Goal: Complete application form

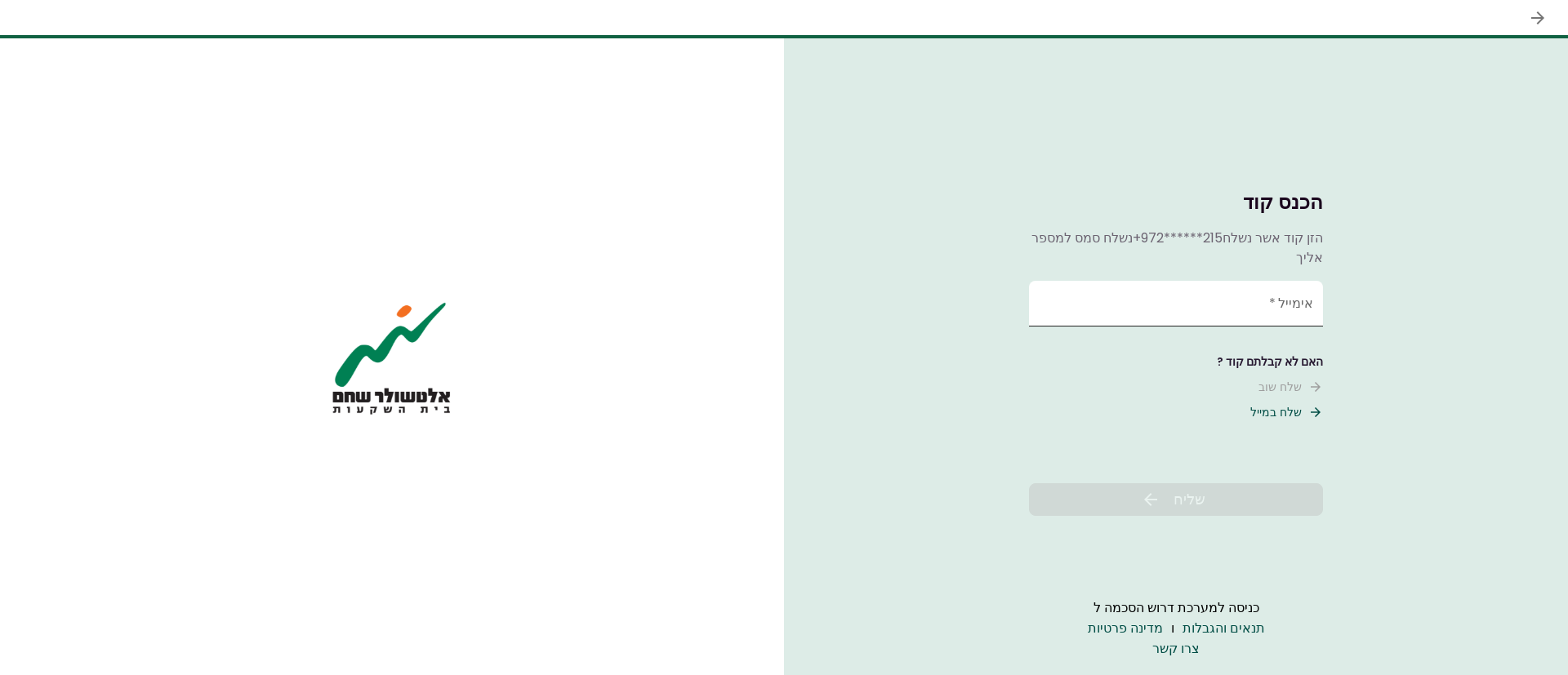
click at [1179, 283] on input "אימייל   *" at bounding box center [1176, 303] width 294 height 46
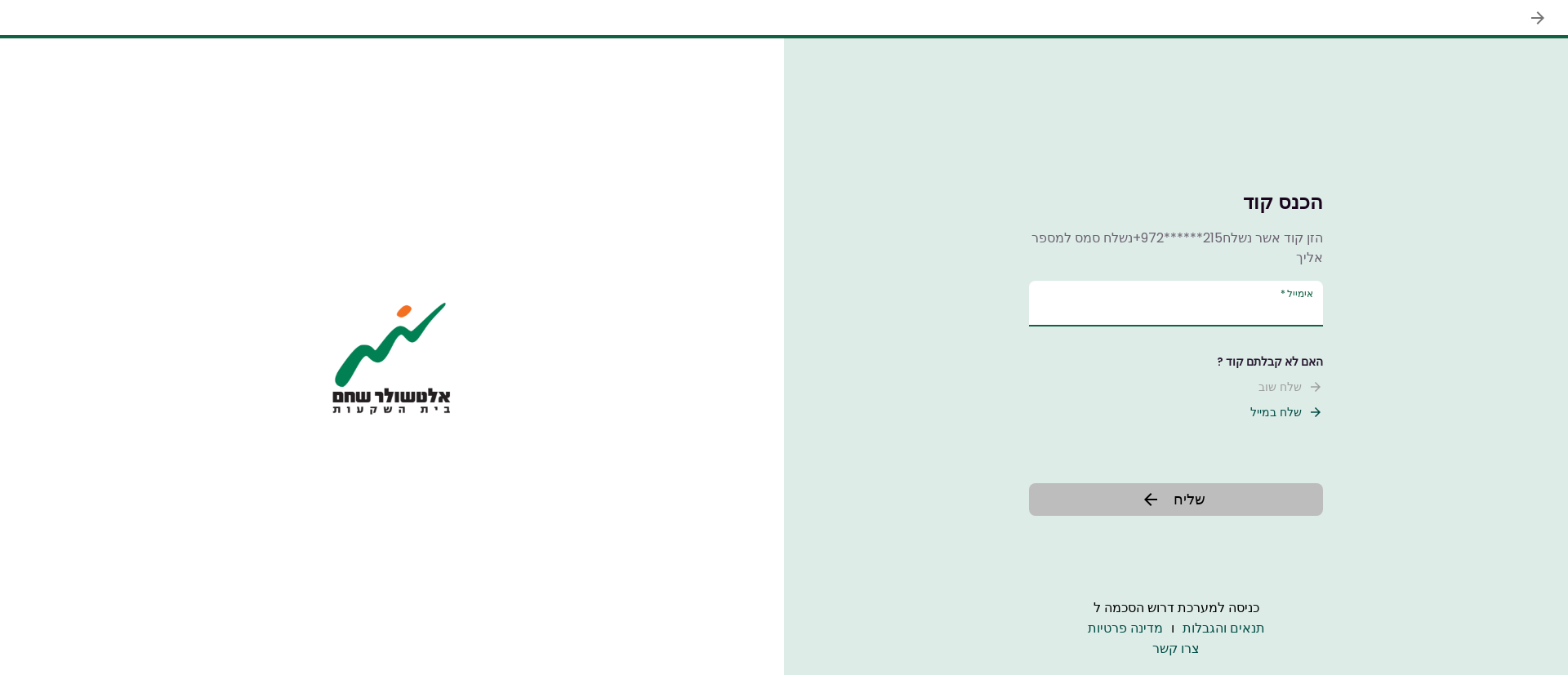
type input "******"
click at [1153, 486] on button "שליח" at bounding box center [1176, 500] width 294 height 32
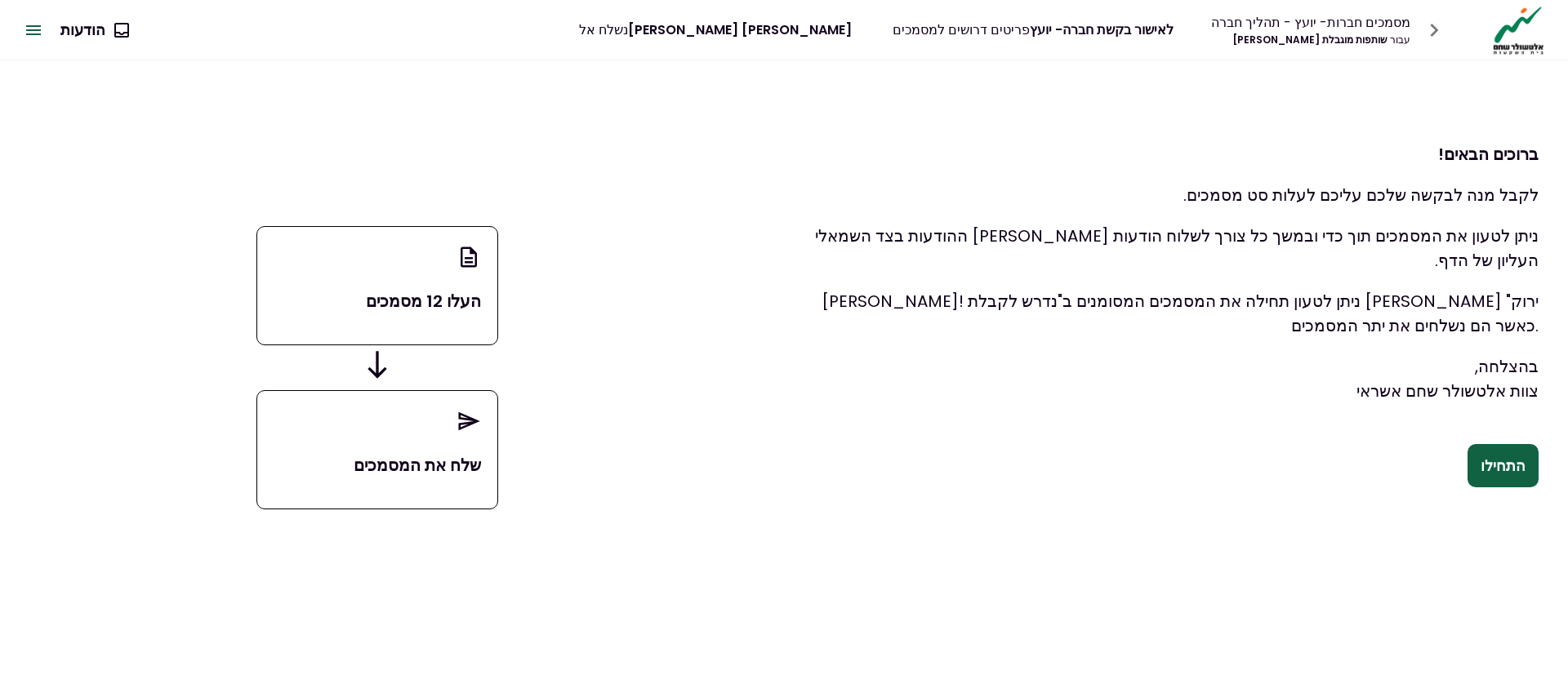
click at [1513, 455] on font "התחילו" at bounding box center [1503, 465] width 45 height 21
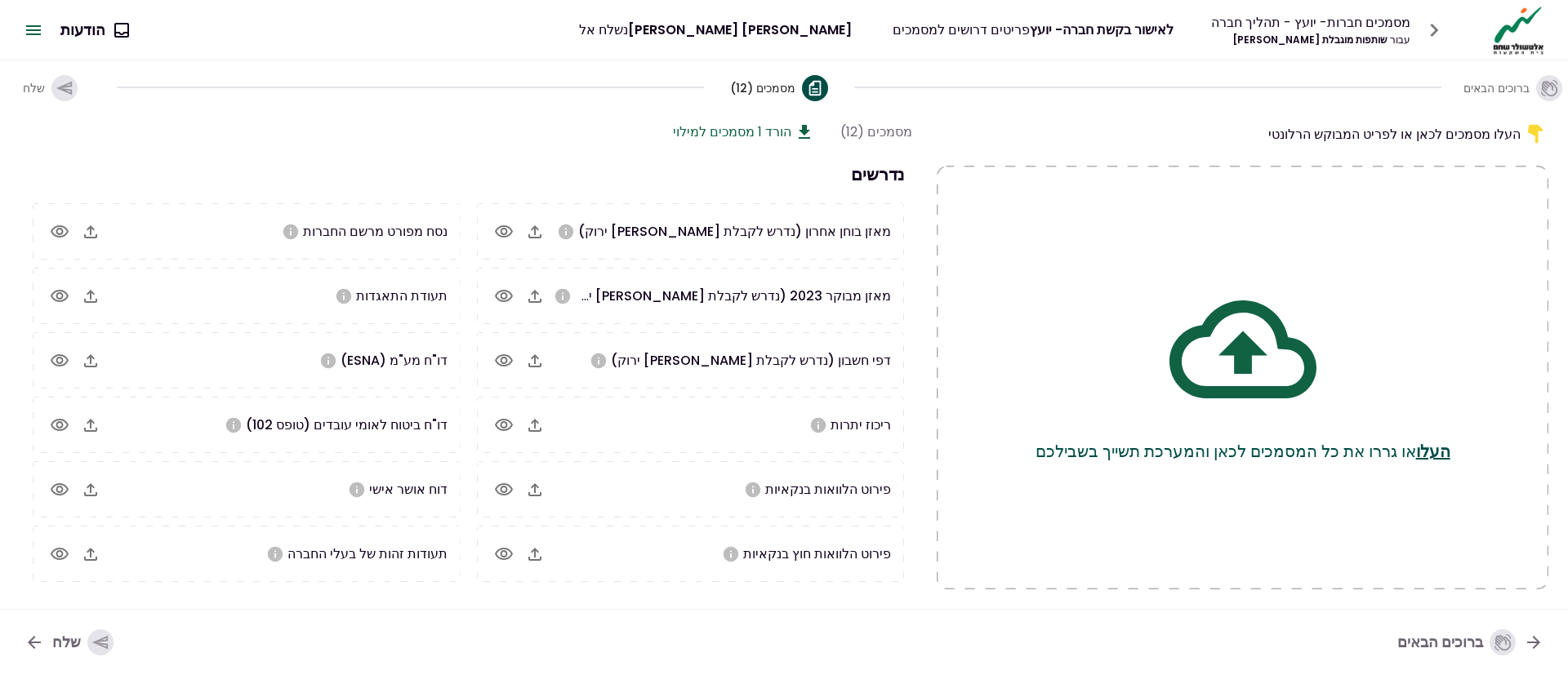
click at [369, 494] on font "דוח אושר אישי" at bounding box center [408, 489] width 79 height 19
click at [534, 297] on icon "button" at bounding box center [535, 297] width 13 height 13
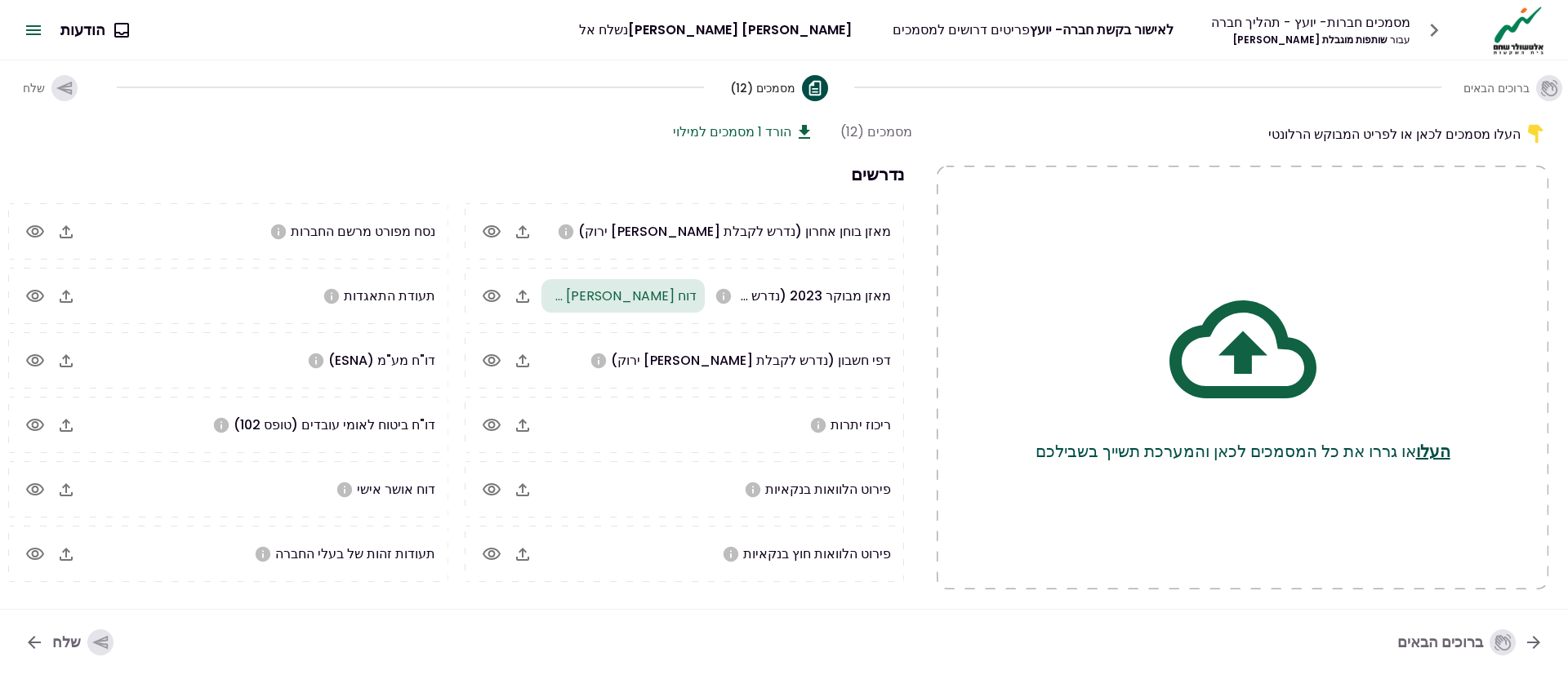
click at [532, 228] on icon "button" at bounding box center [523, 231] width 20 height 20
click at [73, 297] on icon "button" at bounding box center [66, 297] width 13 height 13
click at [66, 361] on icon "button" at bounding box center [66, 361] width 13 height 13
click at [77, 556] on button "button" at bounding box center [65, 554] width 28 height 27
click at [66, 555] on icon "button" at bounding box center [66, 555] width 13 height 13
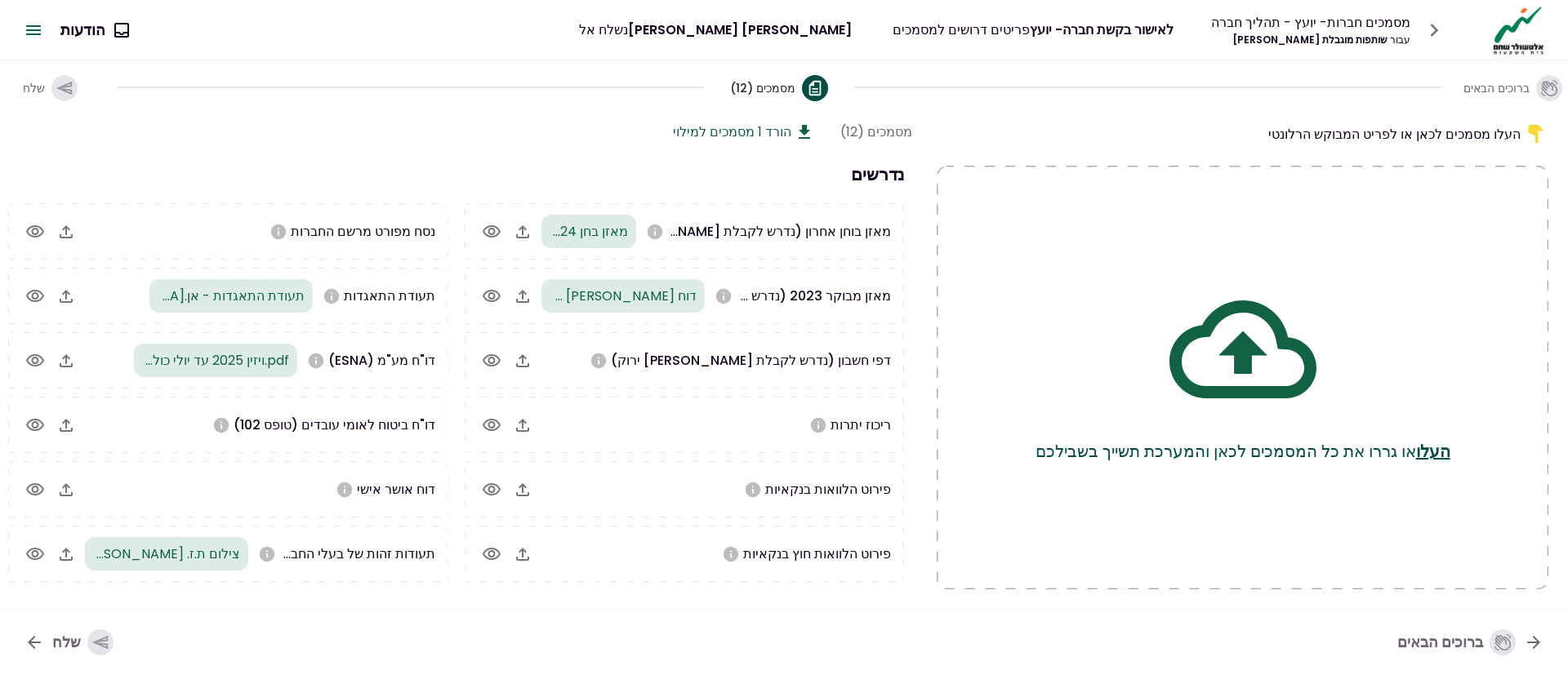
click at [67, 554] on icon "button" at bounding box center [65, 554] width 20 height 20
click at [67, 233] on icon "button" at bounding box center [66, 232] width 13 height 13
click at [522, 555] on icon "button" at bounding box center [523, 555] width 13 height 13
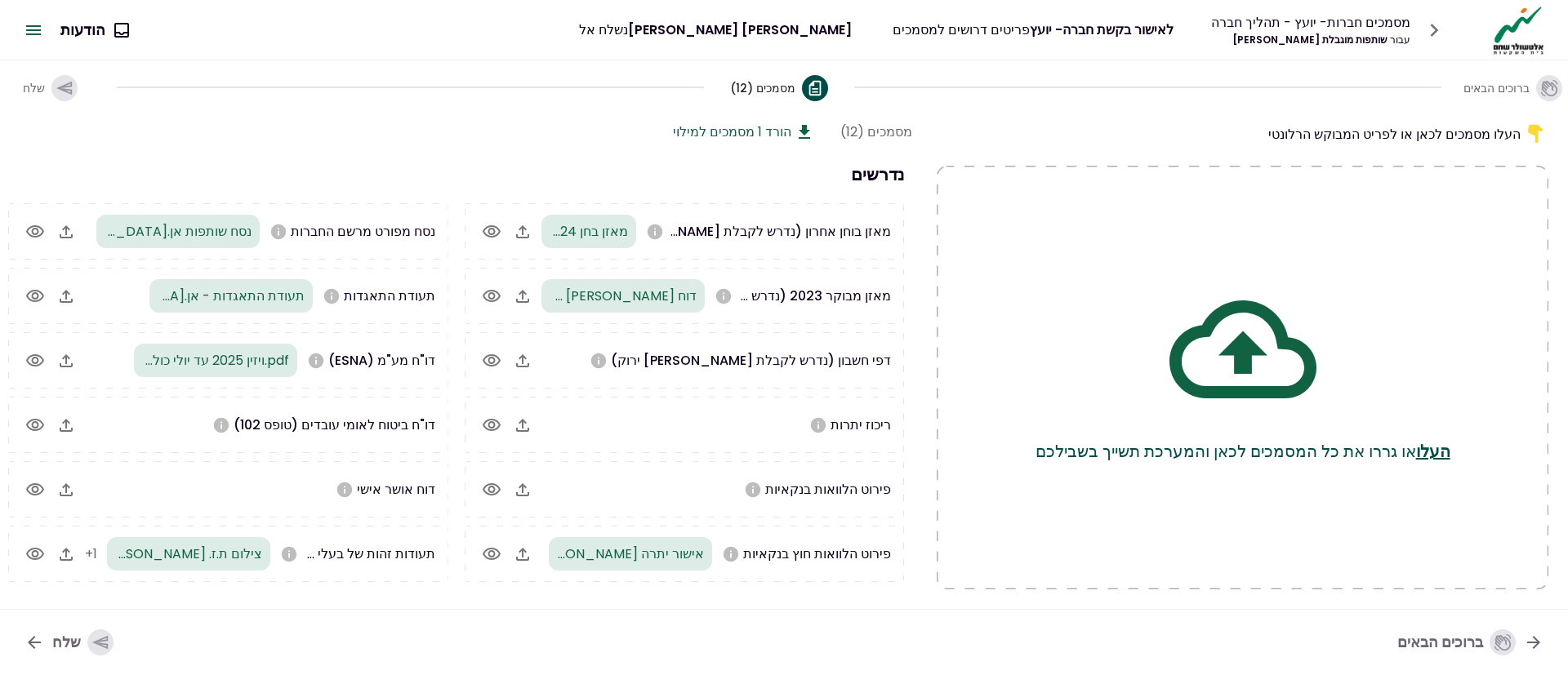
click at [526, 558] on icon "button" at bounding box center [523, 554] width 20 height 20
click at [549, 551] on font "+1" at bounding box center [547, 554] width 12 height 19
click at [489, 554] on icon "button" at bounding box center [491, 554] width 18 height 12
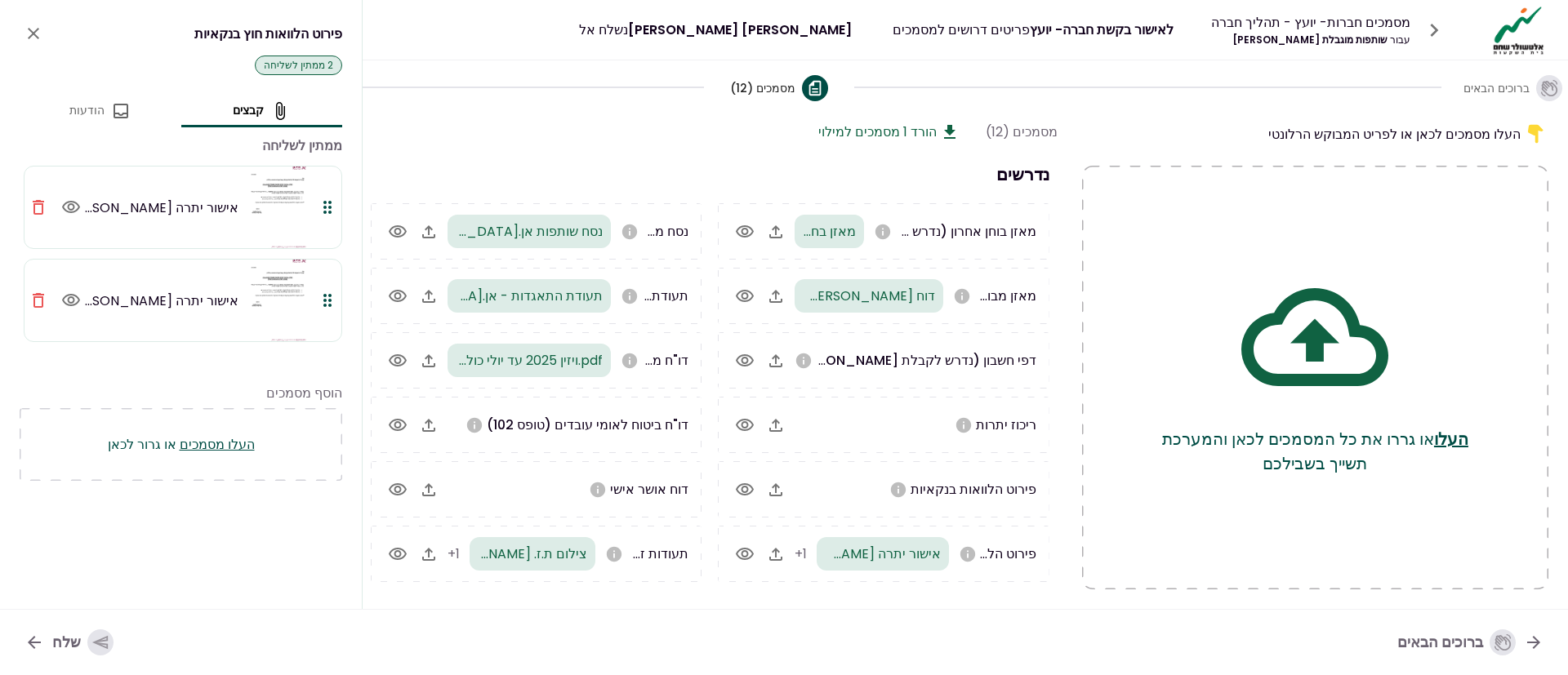
click at [38, 299] on icon "button" at bounding box center [38, 301] width 20 height 20
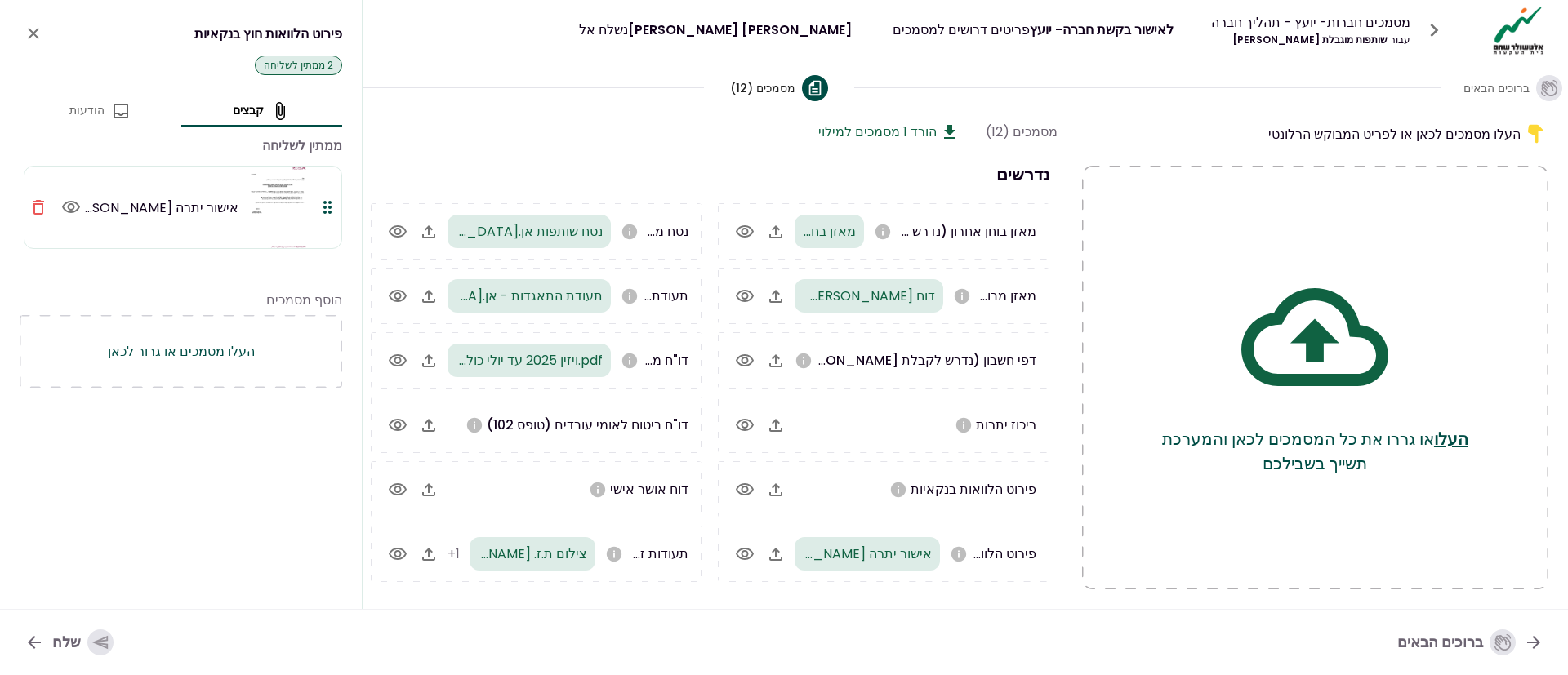
click at [780, 559] on icon "button" at bounding box center [776, 555] width 13 height 13
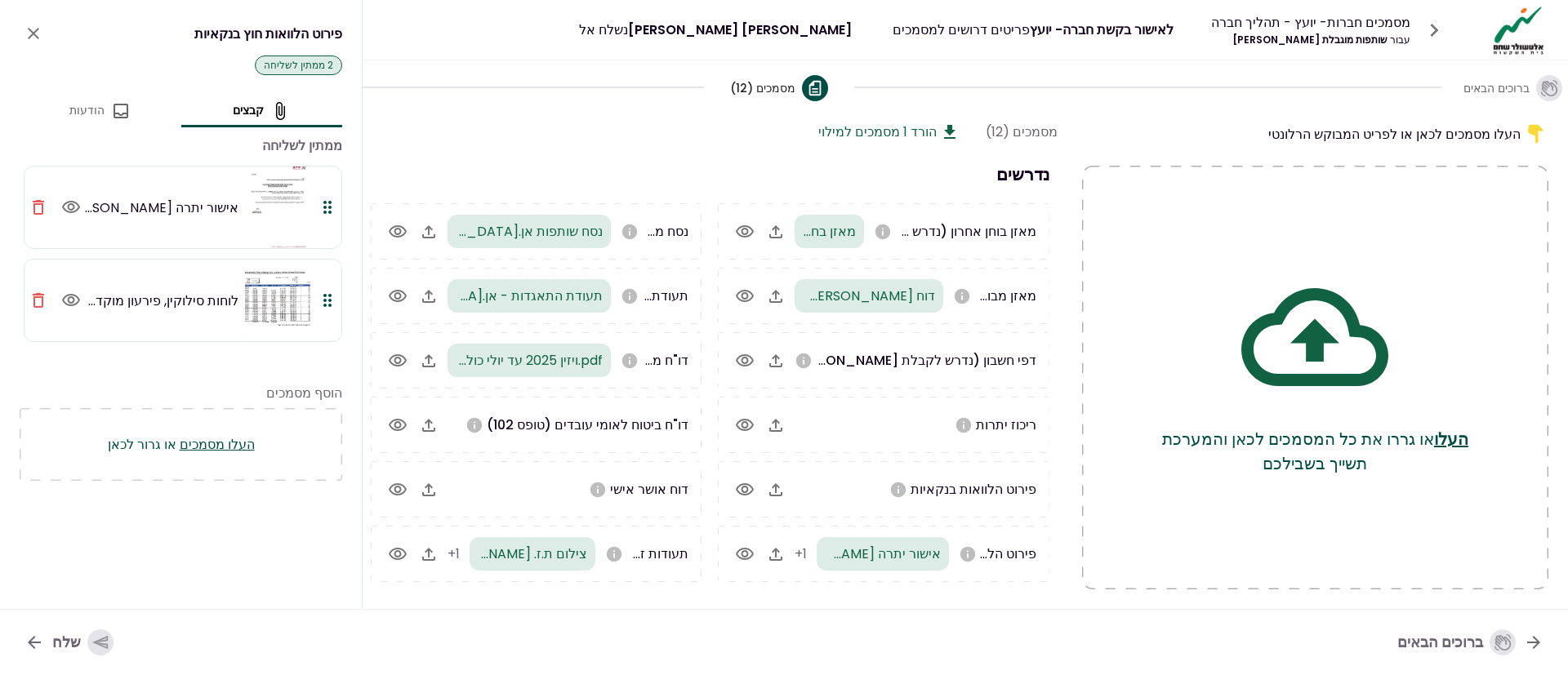
click at [777, 560] on icon "button" at bounding box center [776, 555] width 13 height 13
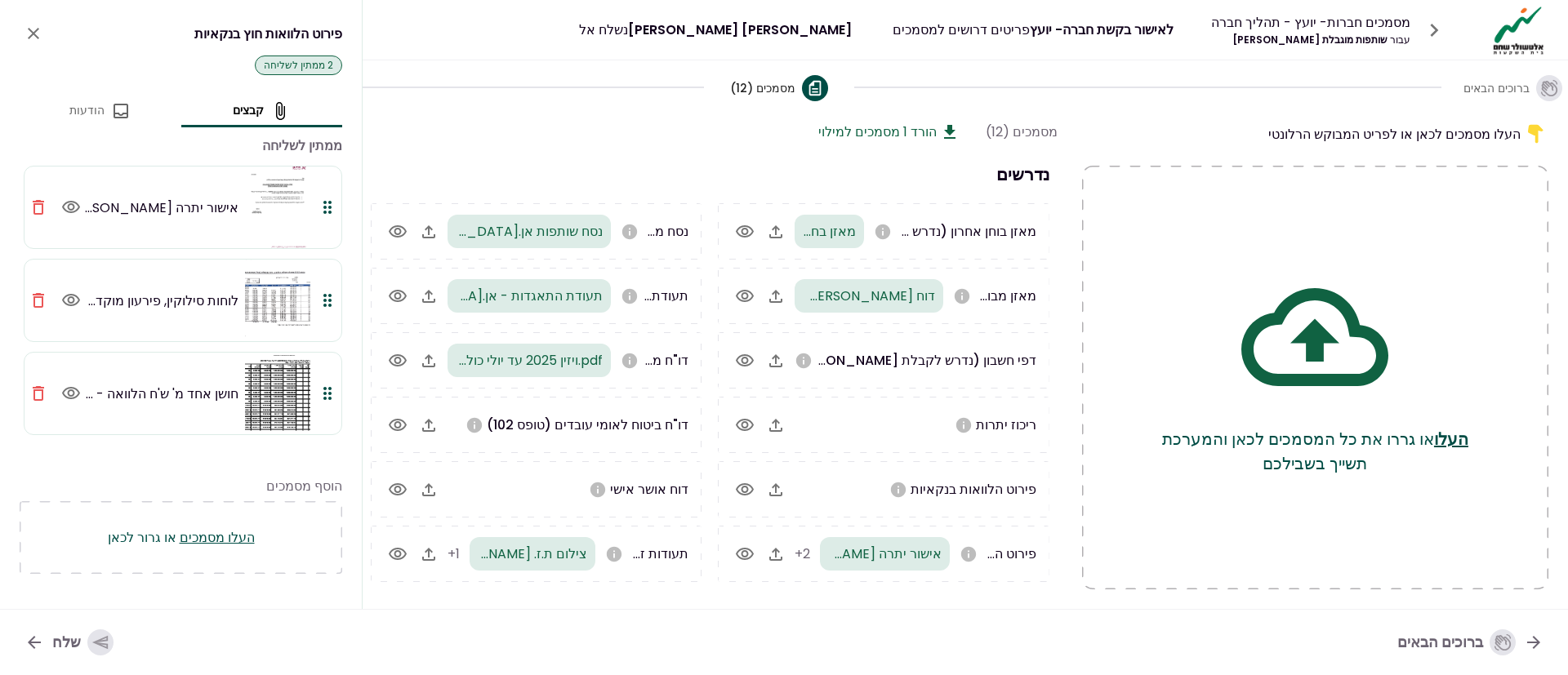
click at [32, 33] on icon "לִסְגוֹר" at bounding box center [33, 33] width 11 height 11
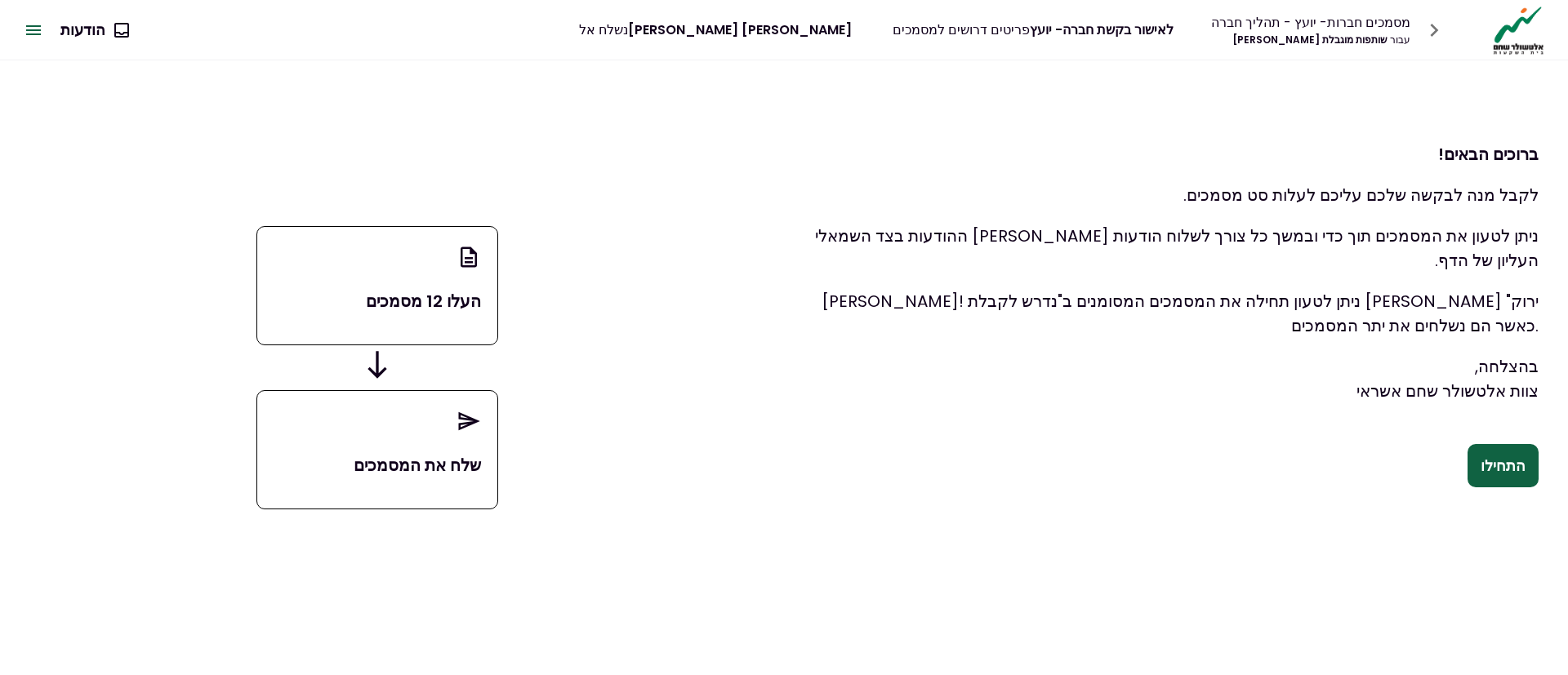
click at [1509, 462] on font "התחילו" at bounding box center [1503, 465] width 45 height 21
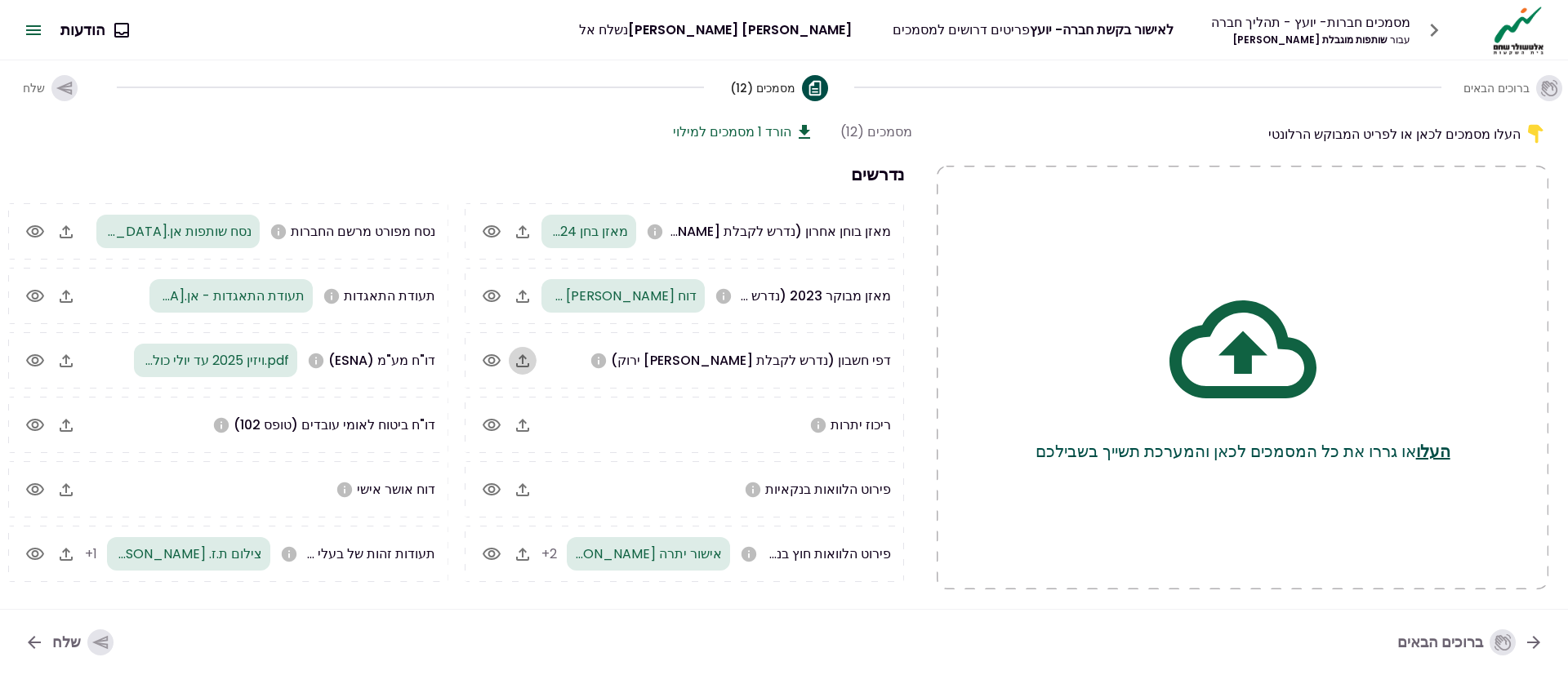
click at [517, 356] on icon "button" at bounding box center [523, 360] width 20 height 20
click at [531, 360] on icon "button" at bounding box center [523, 360] width 20 height 20
click at [516, 352] on icon "button" at bounding box center [523, 360] width 20 height 20
click at [494, 351] on icon "button" at bounding box center [491, 360] width 20 height 20
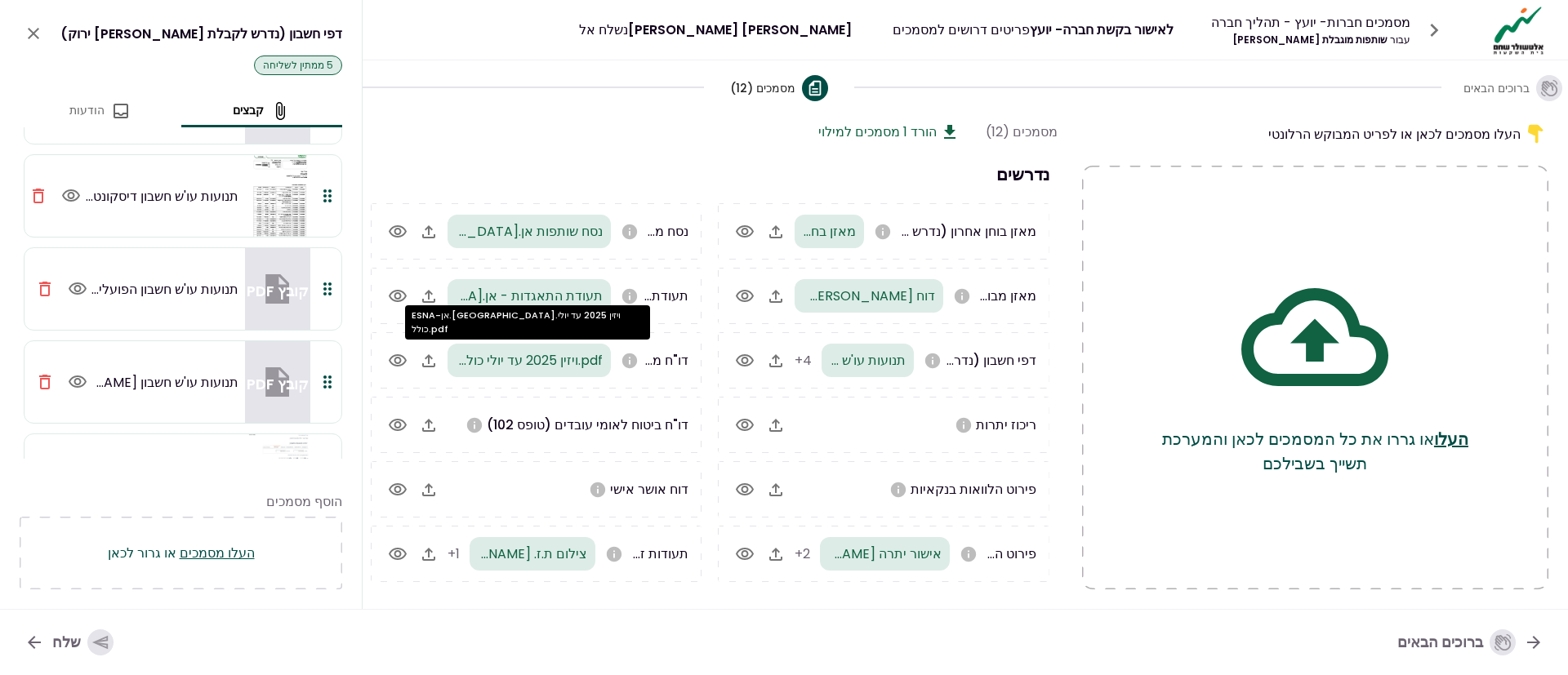
scroll to position [171, 0]
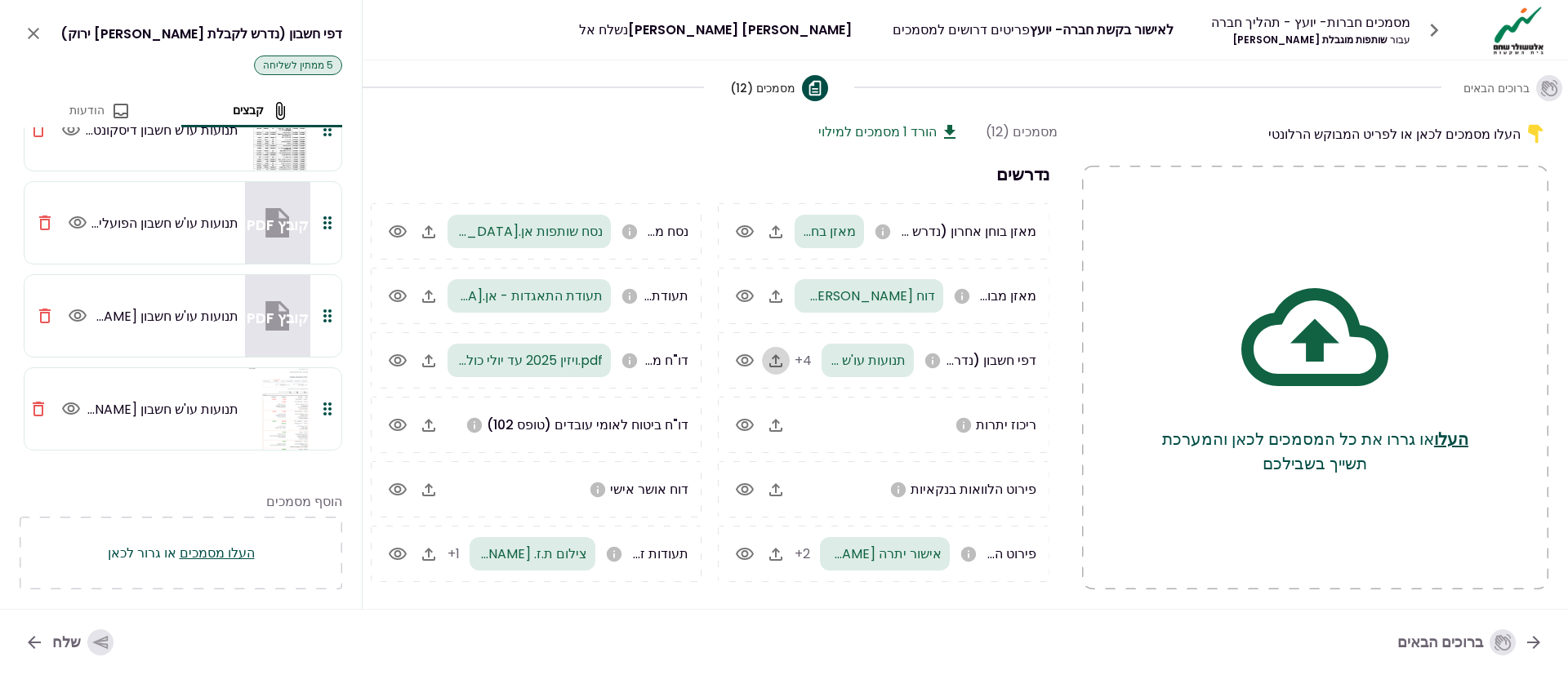
click at [772, 361] on icon "button" at bounding box center [776, 360] width 20 height 20
click at [766, 366] on icon "button" at bounding box center [776, 360] width 20 height 20
click at [92, 654] on div "button" at bounding box center [101, 643] width 27 height 27
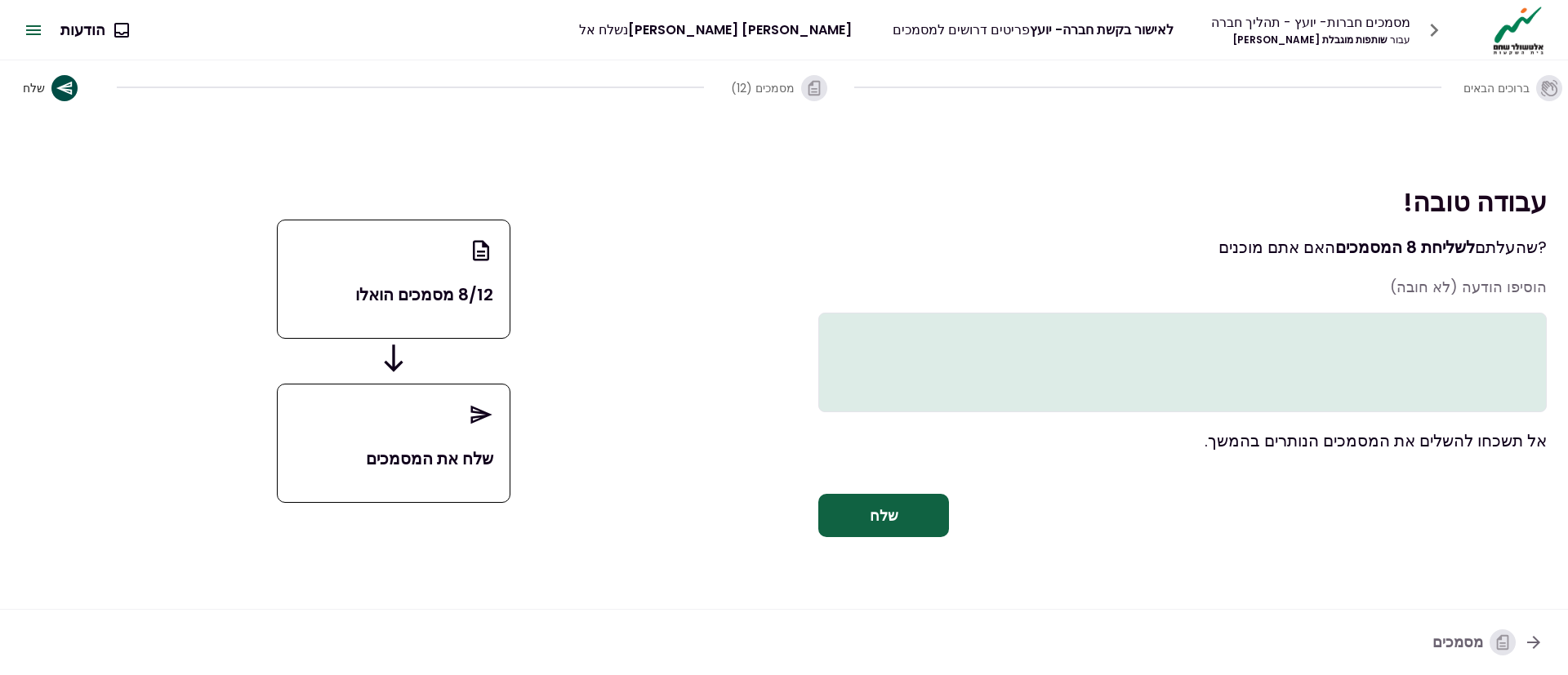
click at [897, 530] on button "שלח" at bounding box center [884, 516] width 131 height 44
